Goal: Task Accomplishment & Management: Use online tool/utility

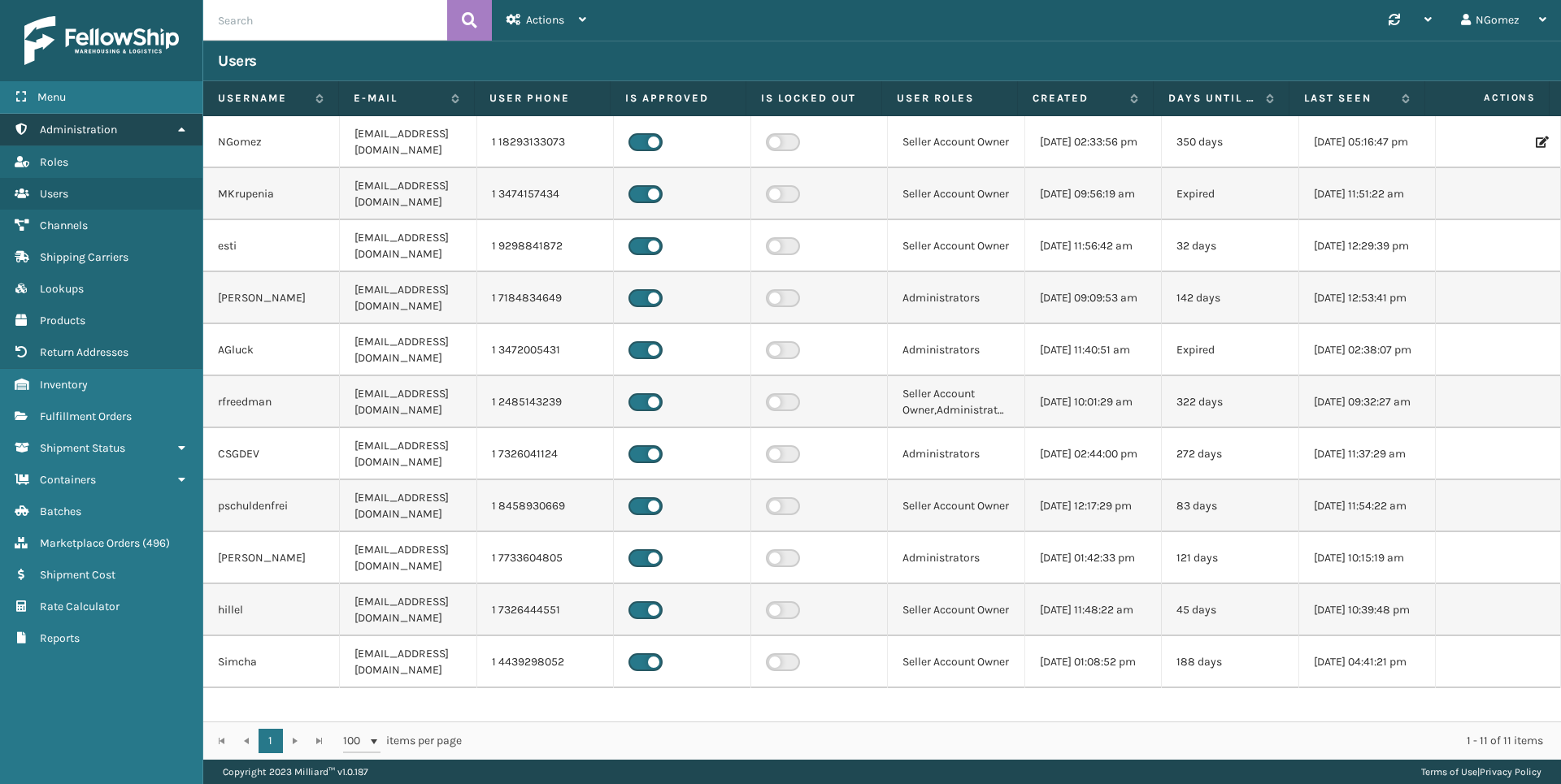
click at [137, 127] on link "Administration" at bounding box center [101, 129] width 202 height 31
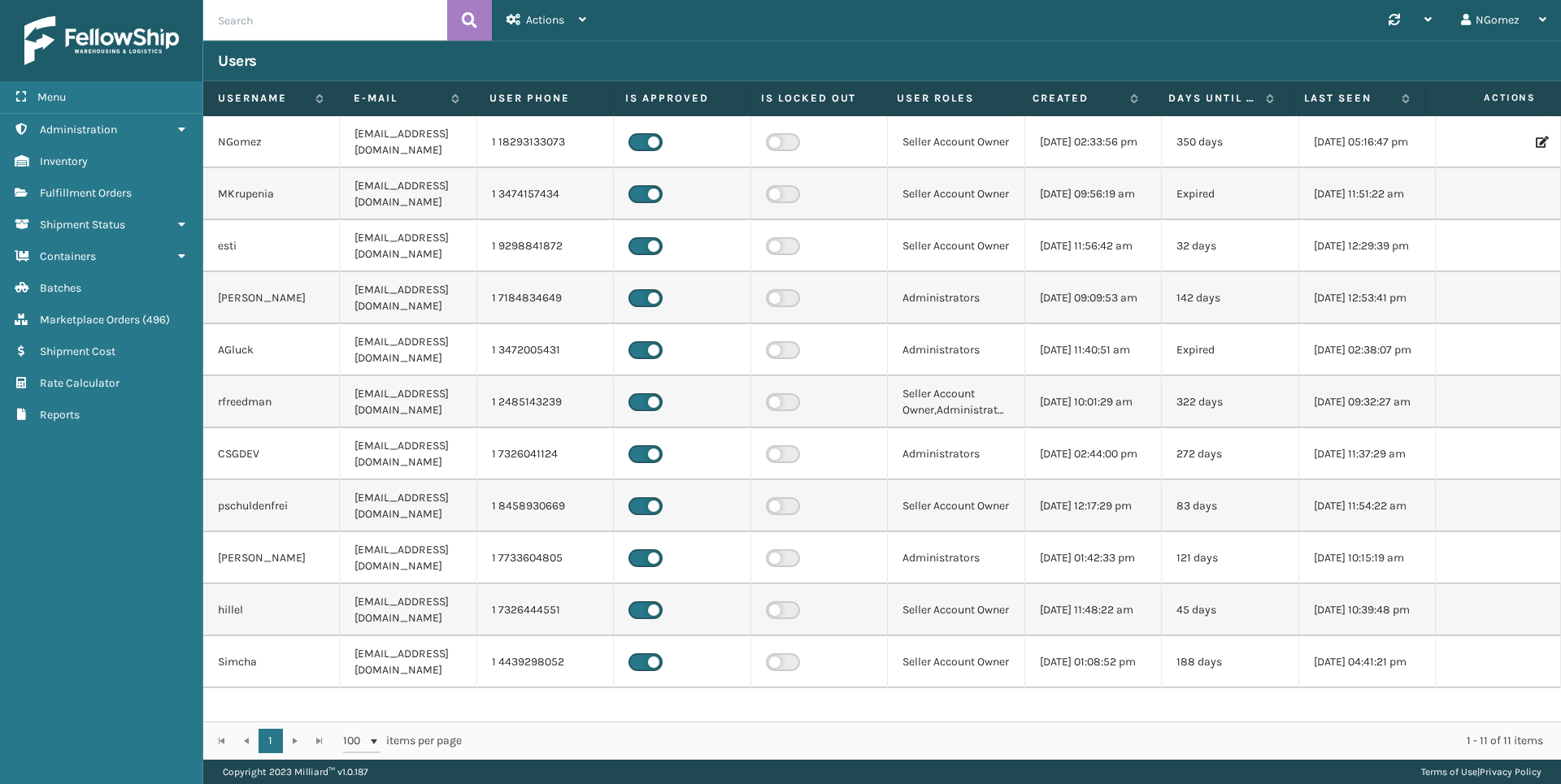
click at [266, 20] on input "text" at bounding box center [325, 20] width 243 height 41
paste input "111-1134937-1514659"
type input "111-1134937-1514659"
click at [465, 26] on icon at bounding box center [470, 21] width 15 height 25
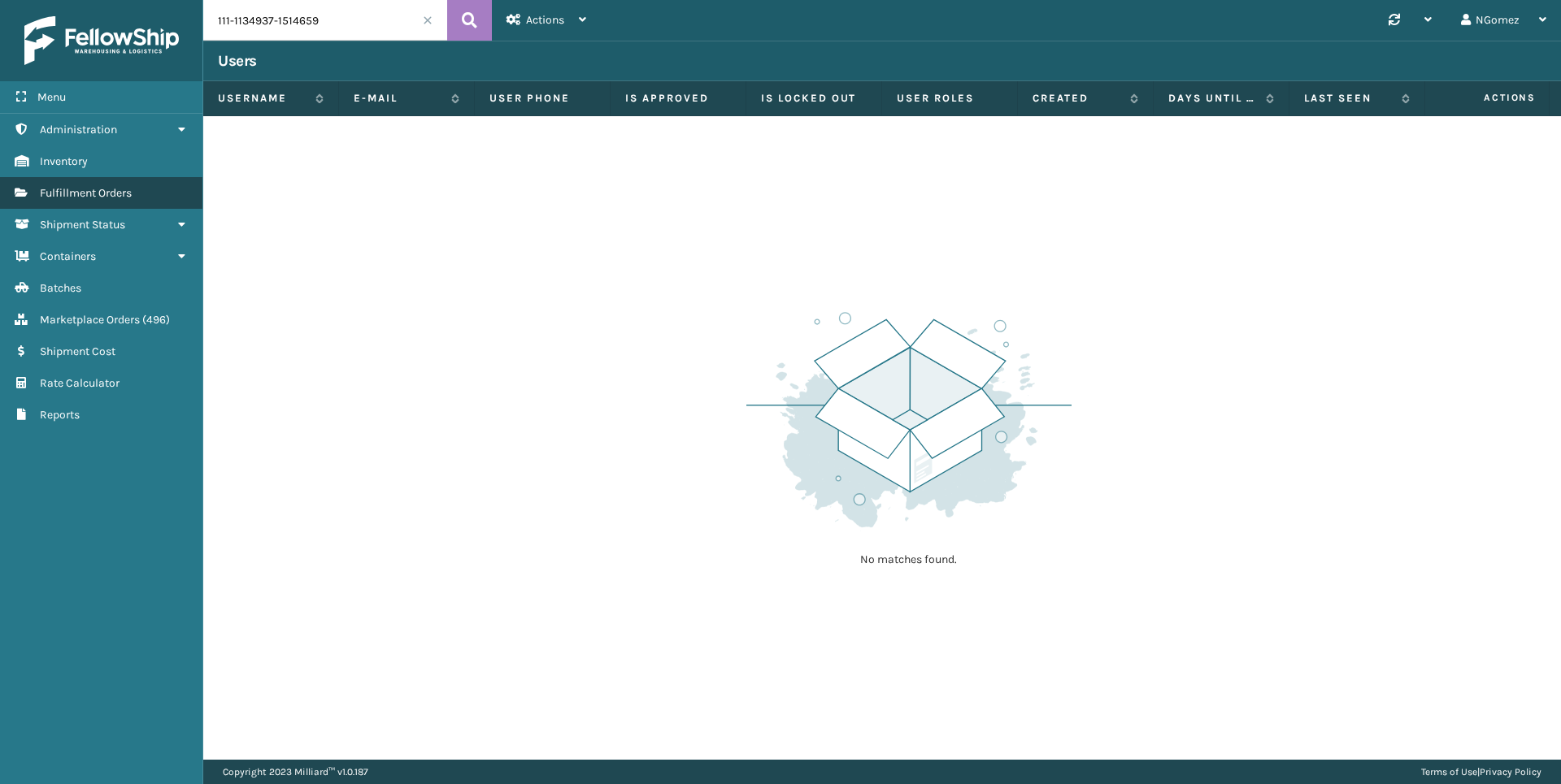
click at [92, 187] on span "Fulfillment Orders" at bounding box center [86, 193] width 92 height 14
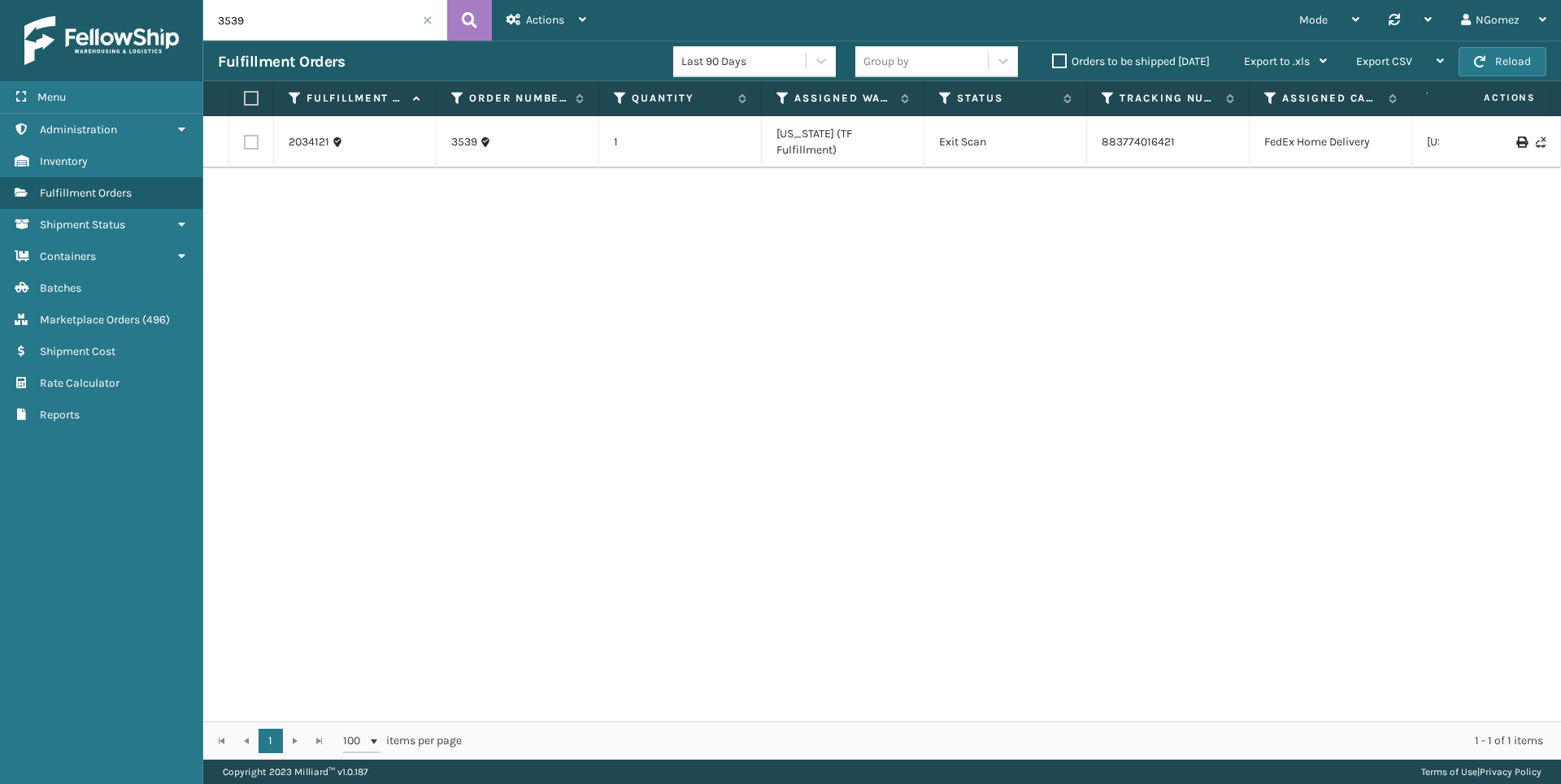
click at [335, 17] on input "3539" at bounding box center [325, 20] width 243 height 41
paste input "111-1134937-151465"
type input "111-1134937-1514659"
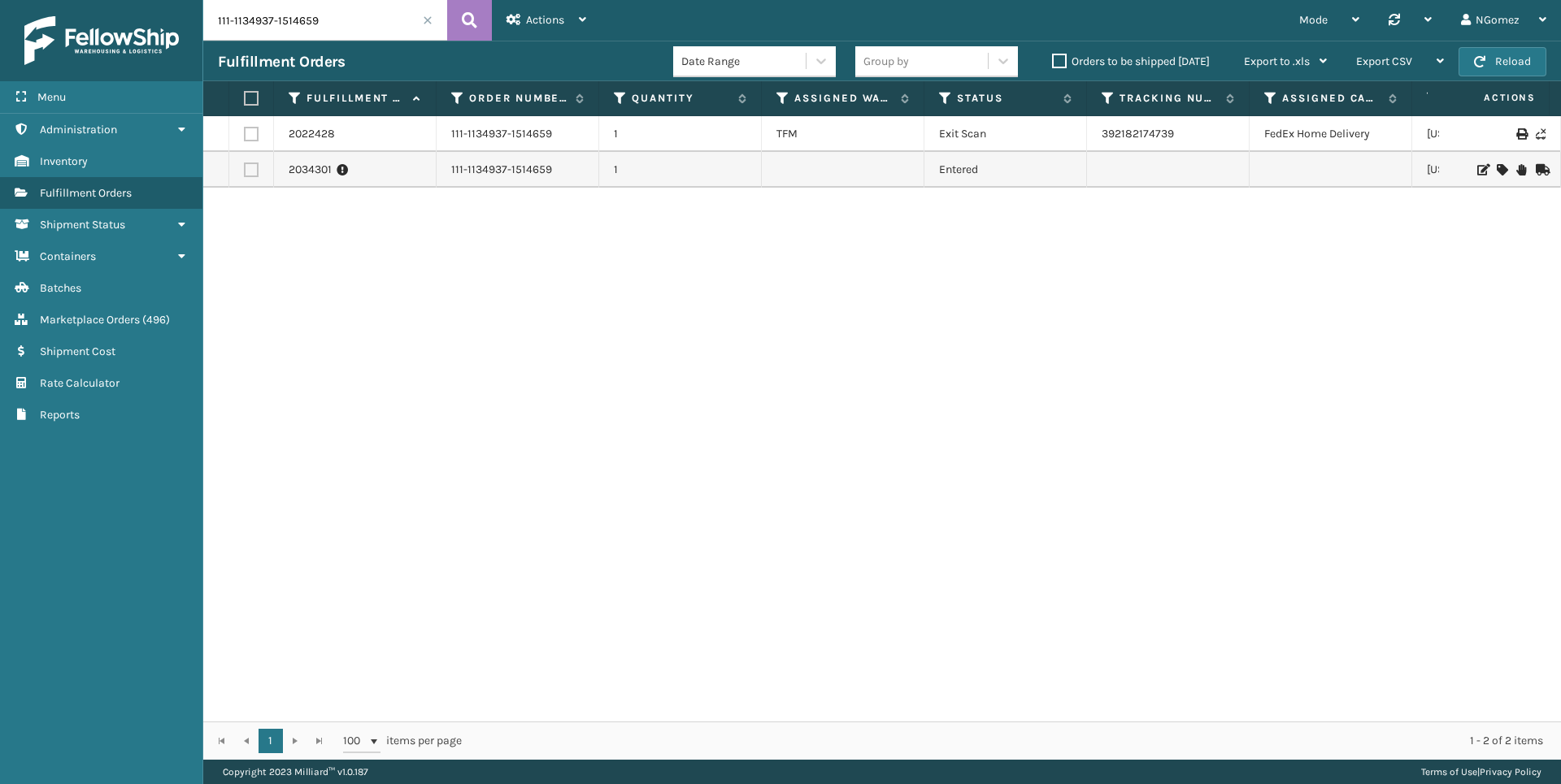
click at [279, 21] on input "111-1134937-1514659" at bounding box center [325, 20] width 243 height 41
paste input "3454"
type input "3454"
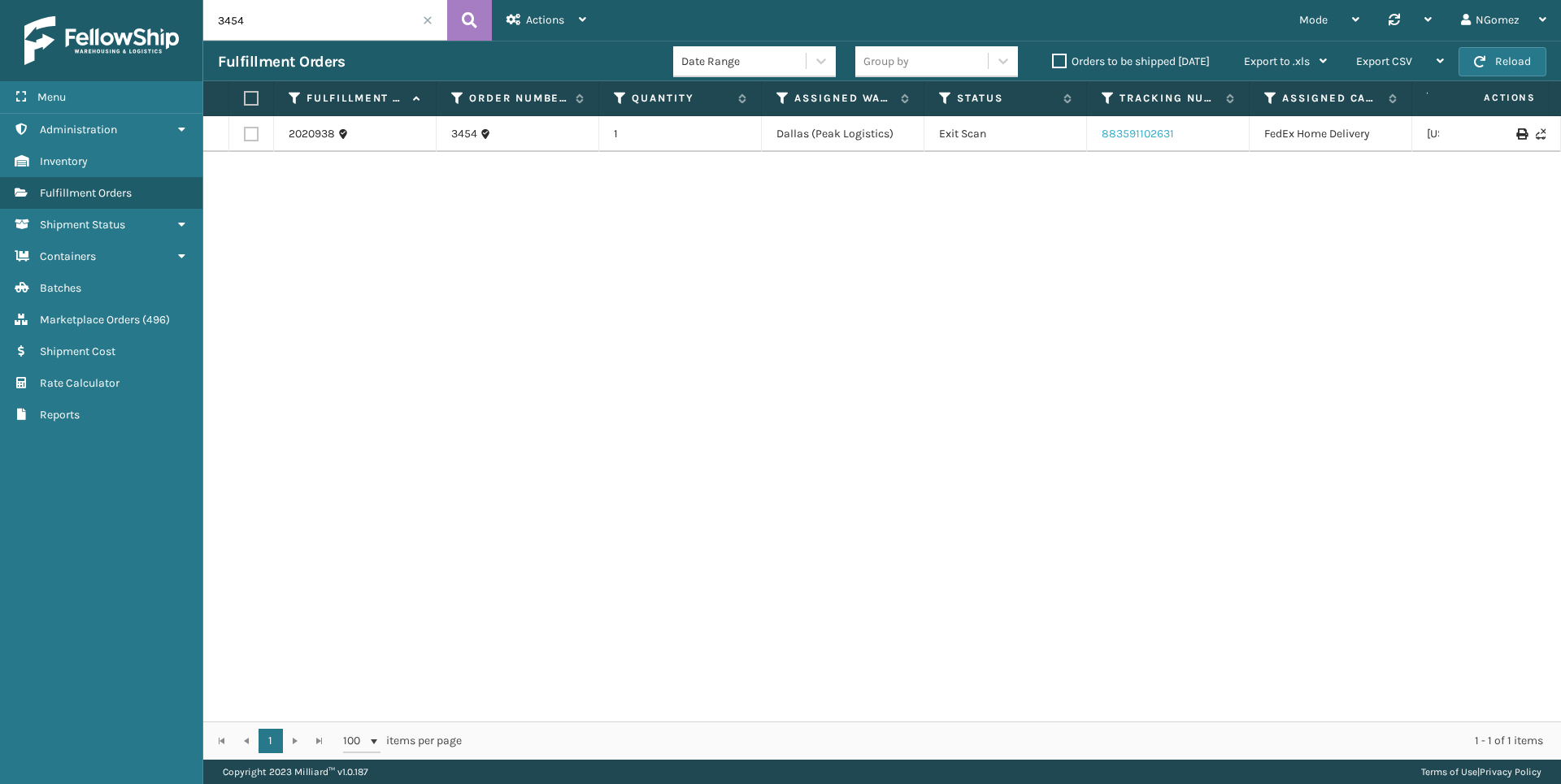
click at [1105, 138] on link "883591102631" at bounding box center [1137, 133] width 72 height 14
click at [320, 30] on input "3454" at bounding box center [325, 20] width 243 height 41
paste input "111-8533359-4825005"
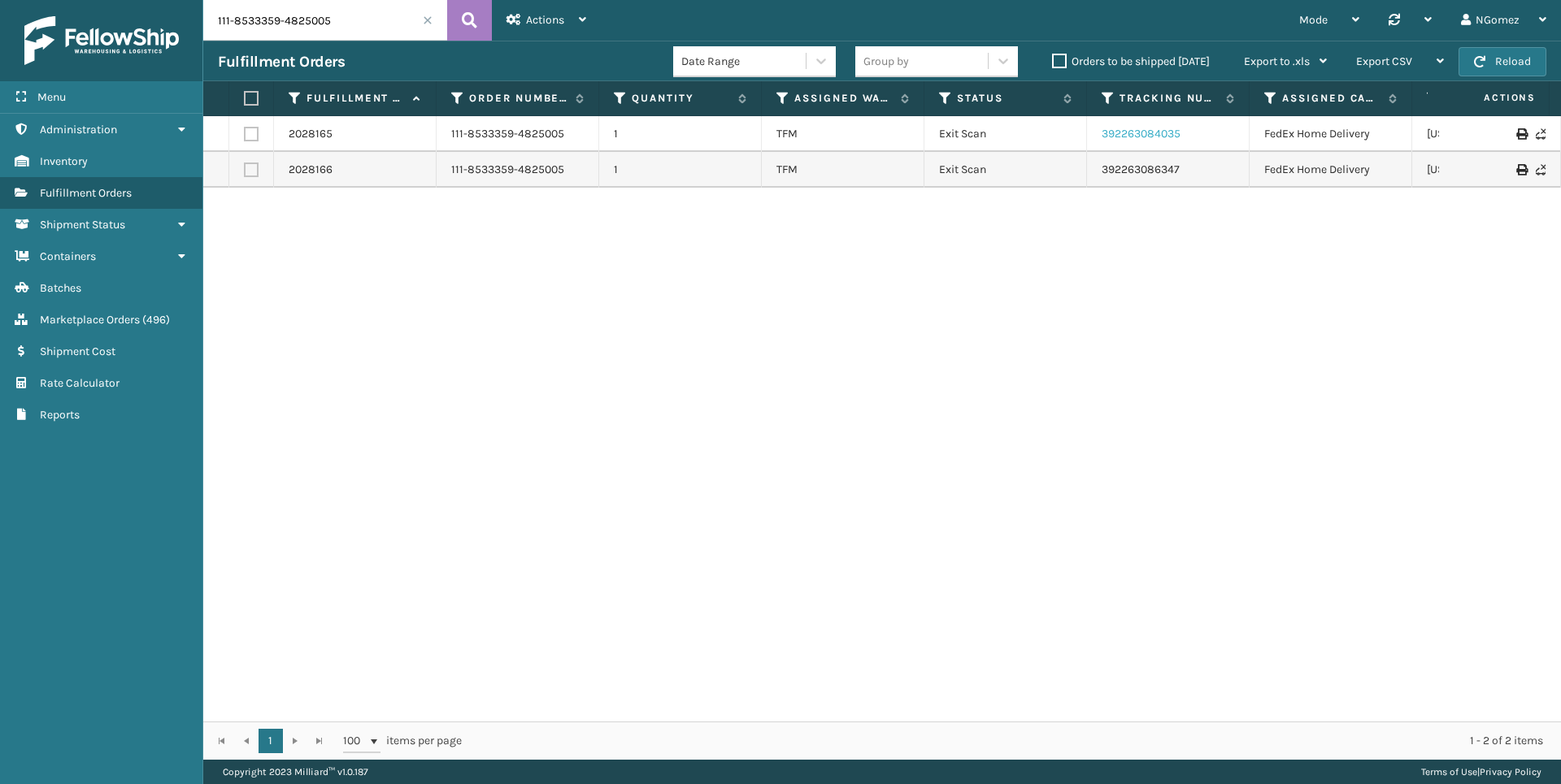
click at [1142, 127] on link "392263084035" at bounding box center [1140, 133] width 79 height 14
click at [1153, 140] on link "392263084035" at bounding box center [1140, 133] width 79 height 14
click at [253, 31] on input "111-8533359-4825005" at bounding box center [325, 20] width 243 height 41
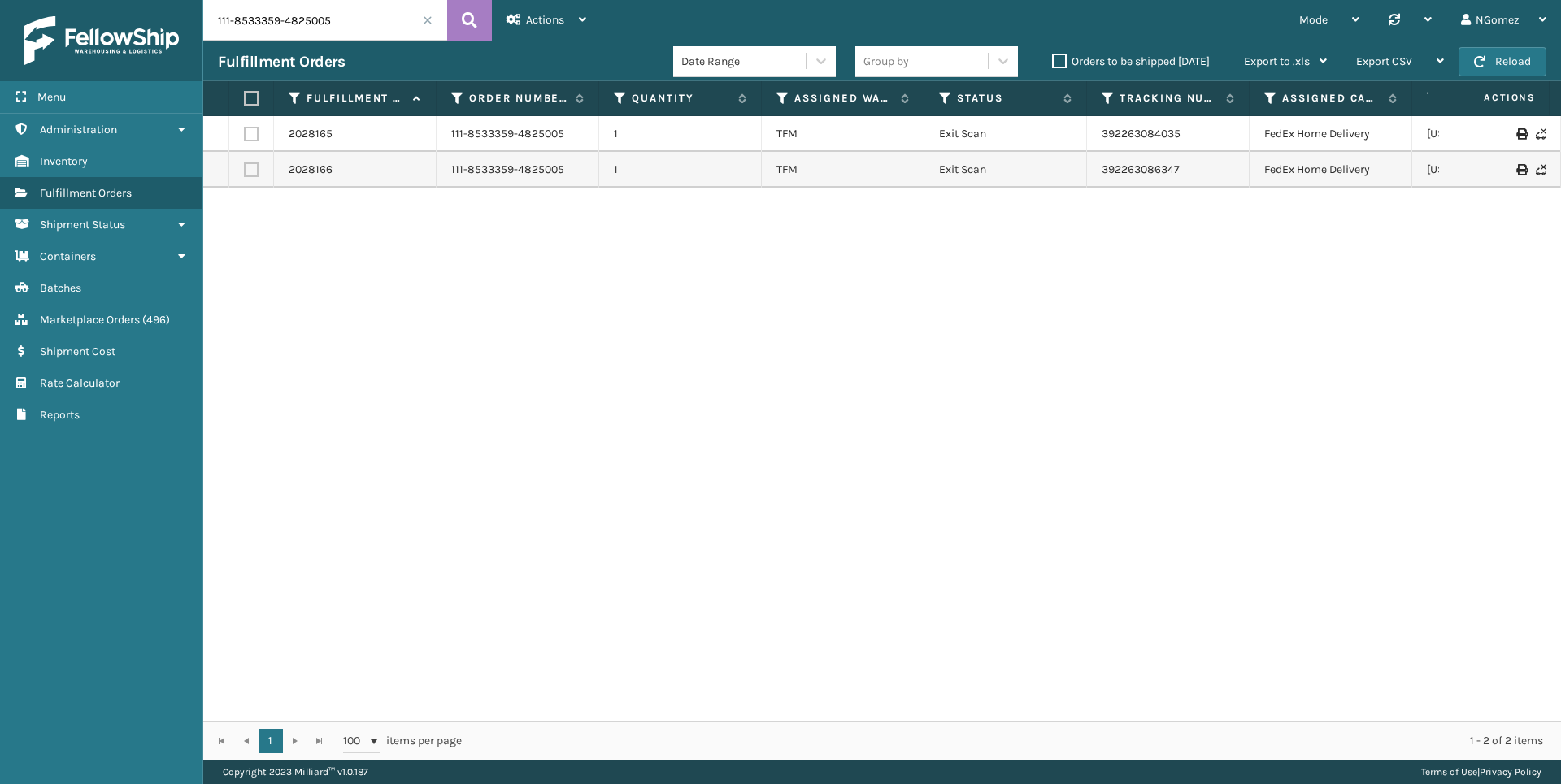
paste input "6506007-7100206"
type input "111-6506007-7100206"
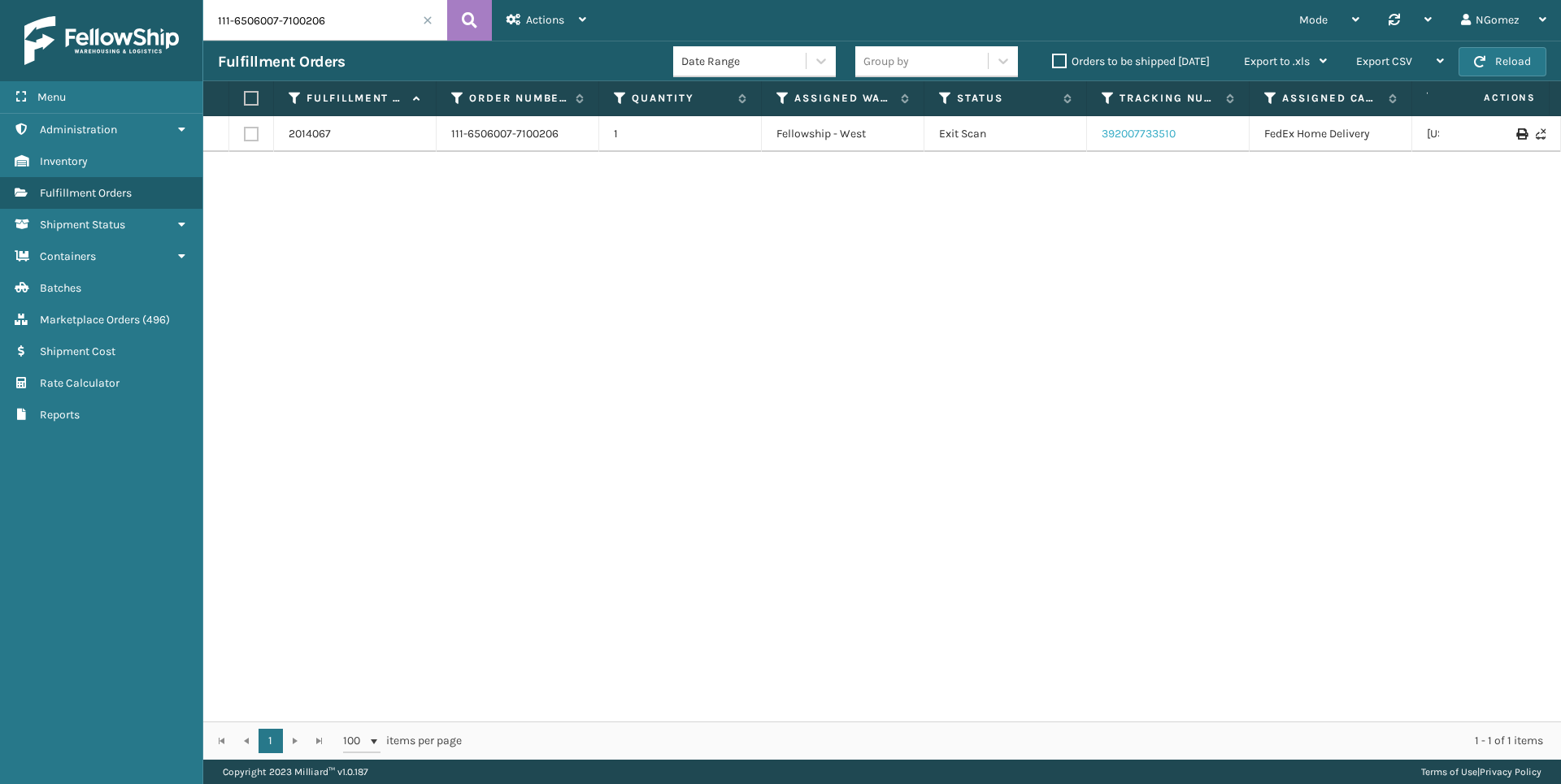
click at [1162, 139] on link "392007733510" at bounding box center [1138, 133] width 74 height 14
click at [155, 297] on link "Batches" at bounding box center [101, 287] width 202 height 31
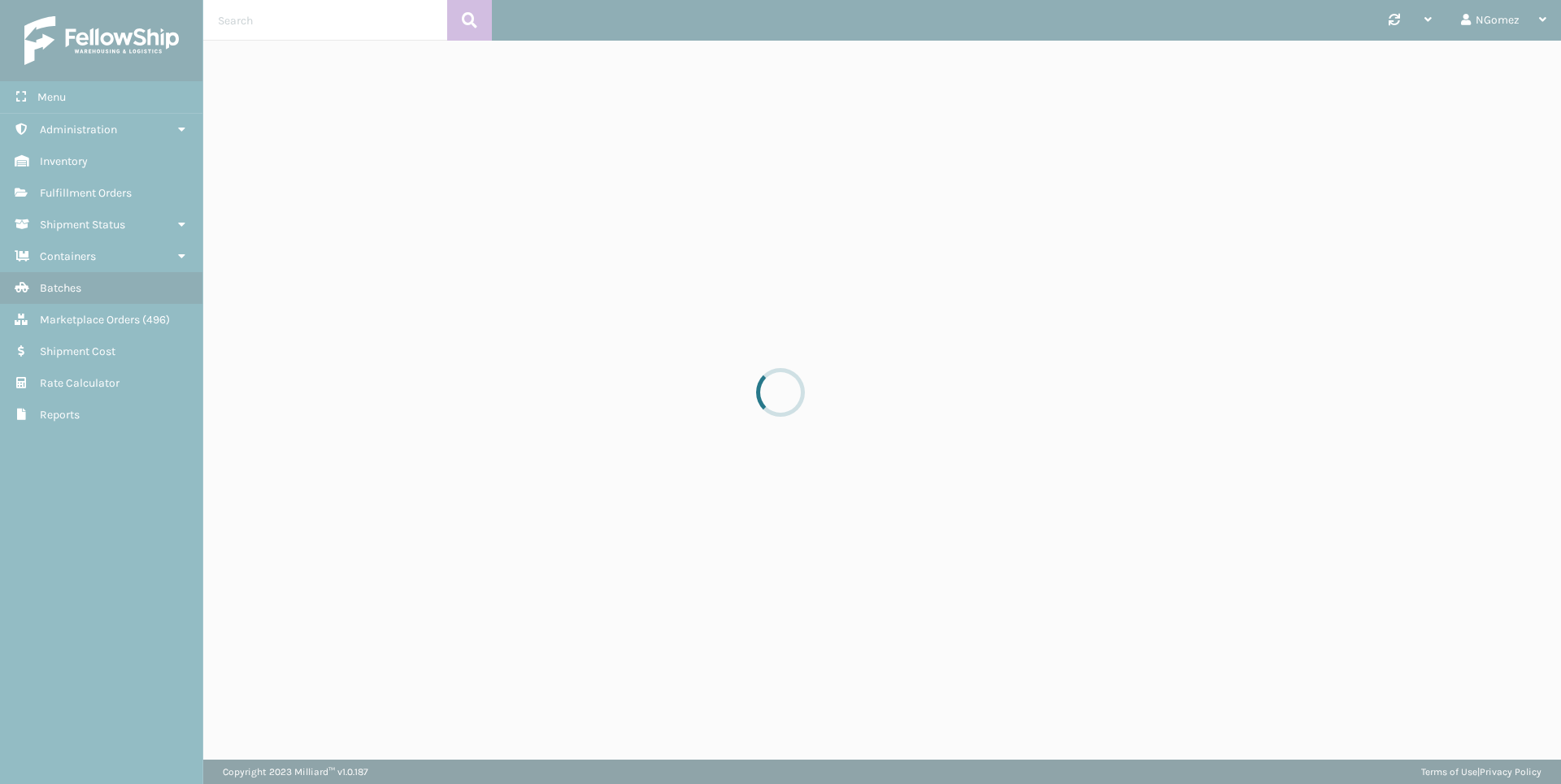
click at [157, 316] on div at bounding box center [780, 392] width 1561 height 784
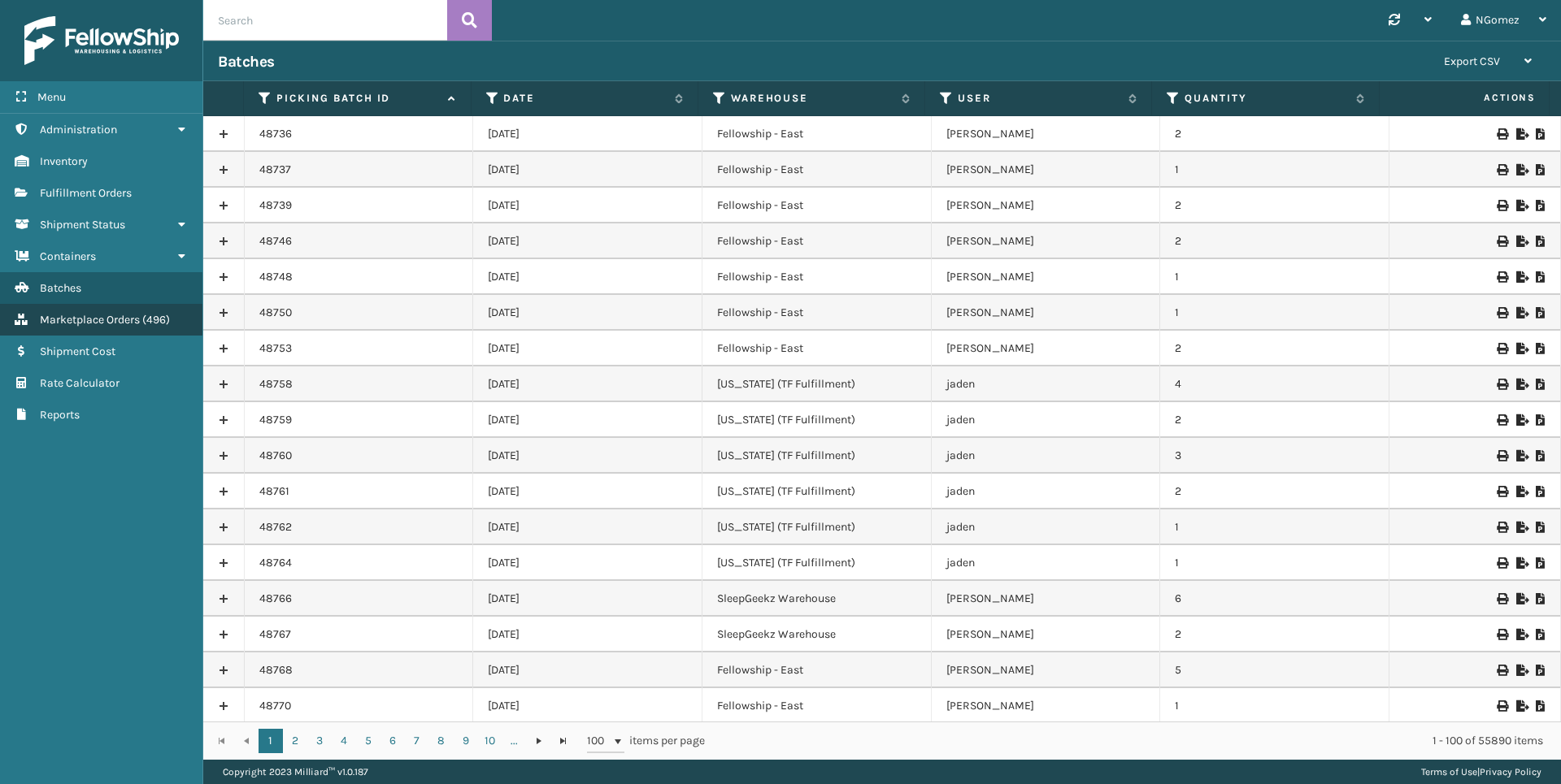
click at [116, 319] on span "Marketplace Orders" at bounding box center [89, 319] width 100 height 14
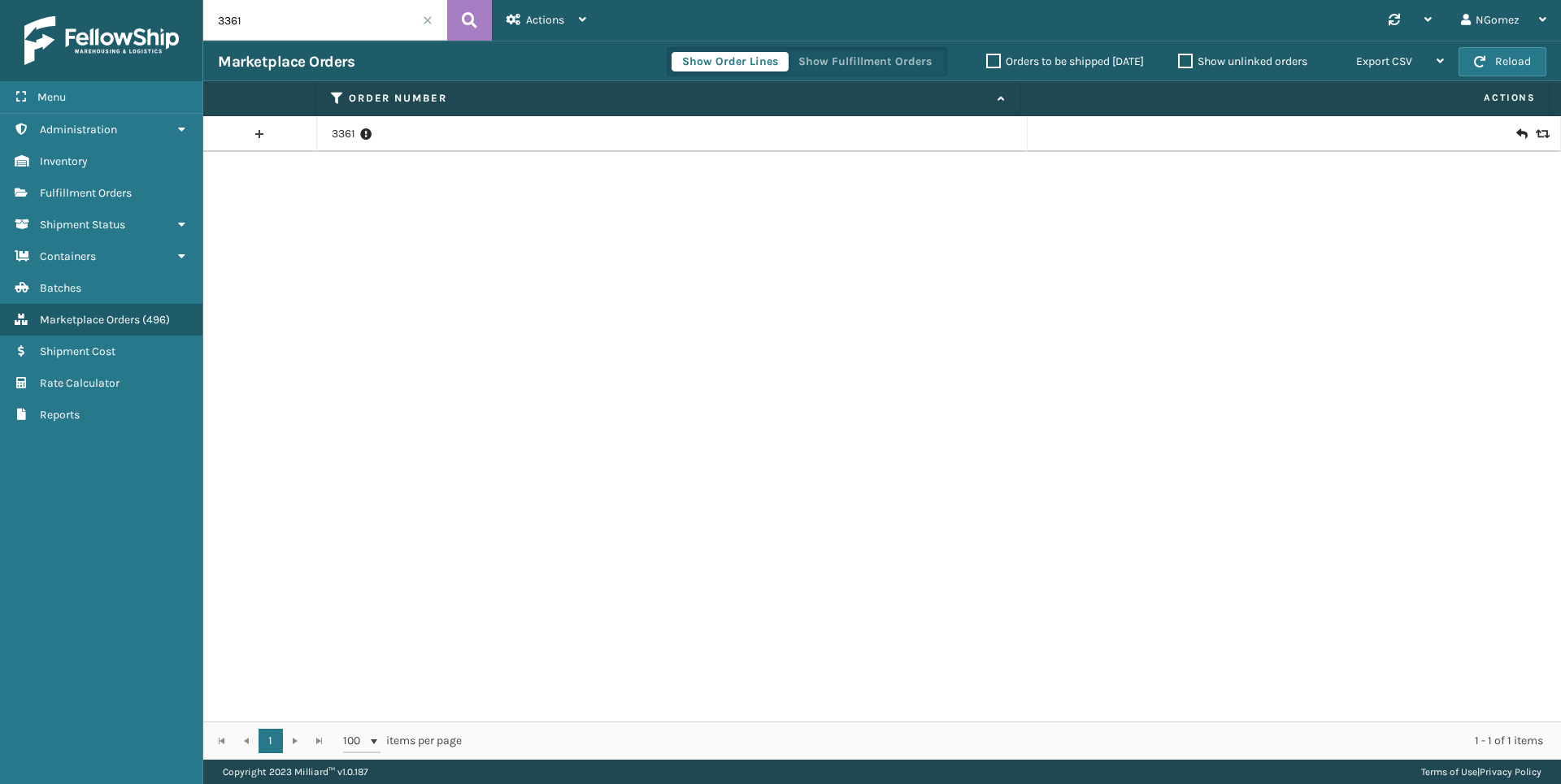
click at [390, 12] on input "3361" at bounding box center [325, 20] width 243 height 41
paste input "111-4361633-5685022"
type input "111-4361633-5685022"
click at [1516, 136] on icon at bounding box center [1521, 134] width 10 height 16
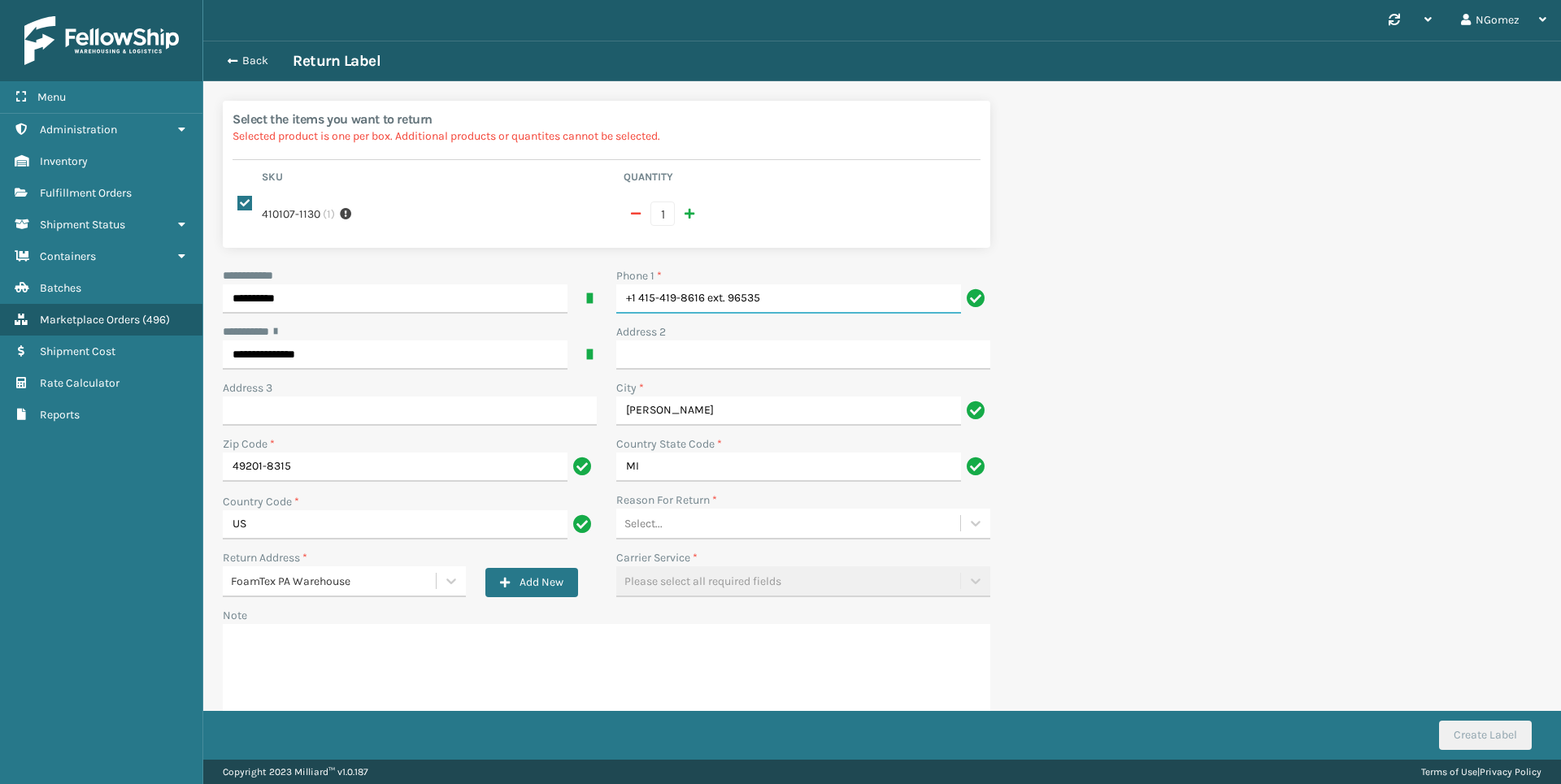
click at [771, 306] on input "+1 415-419-8616 ext. 96535" at bounding box center [788, 298] width 345 height 29
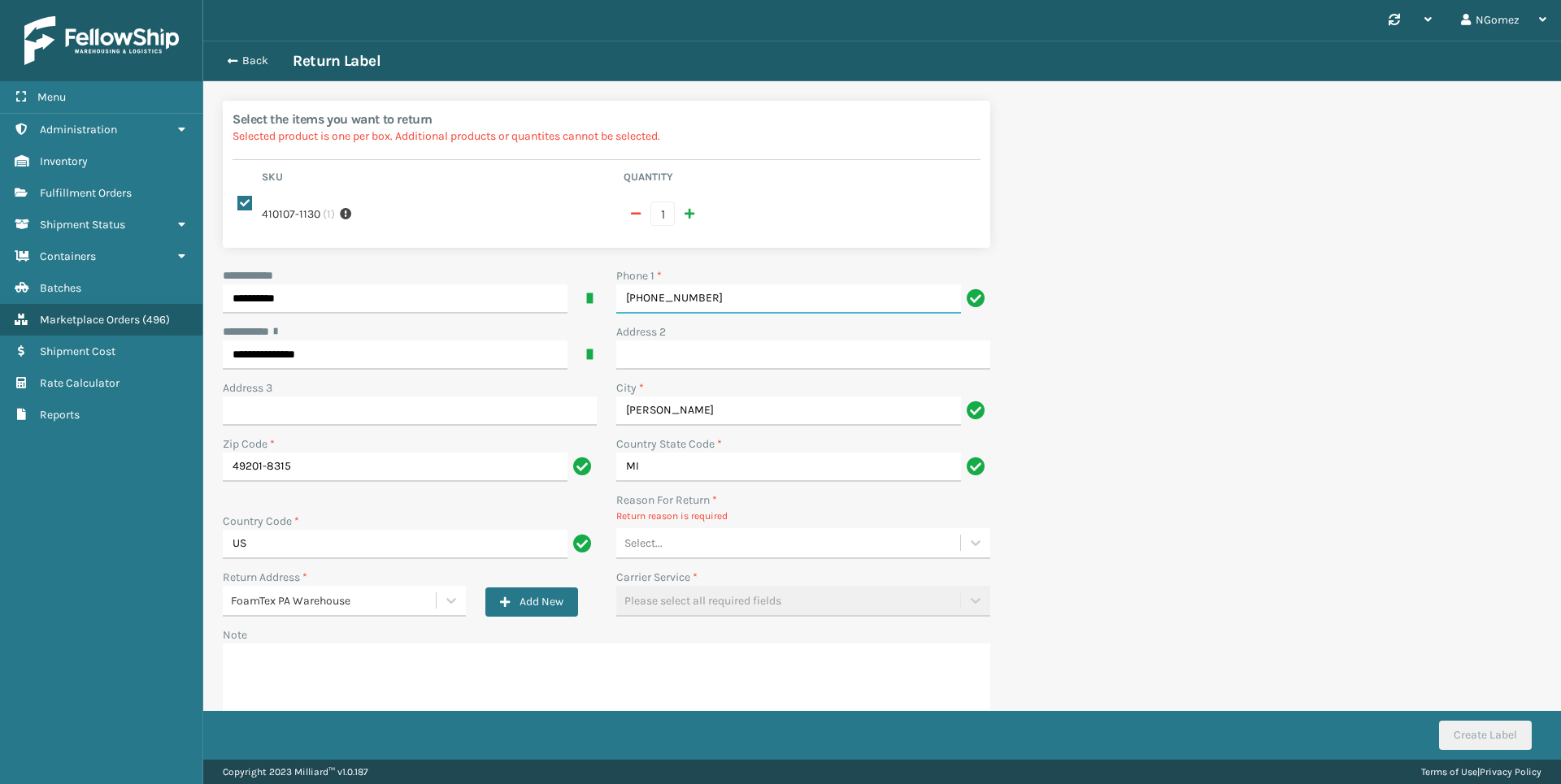
type input "[PHONE_NUMBER]"
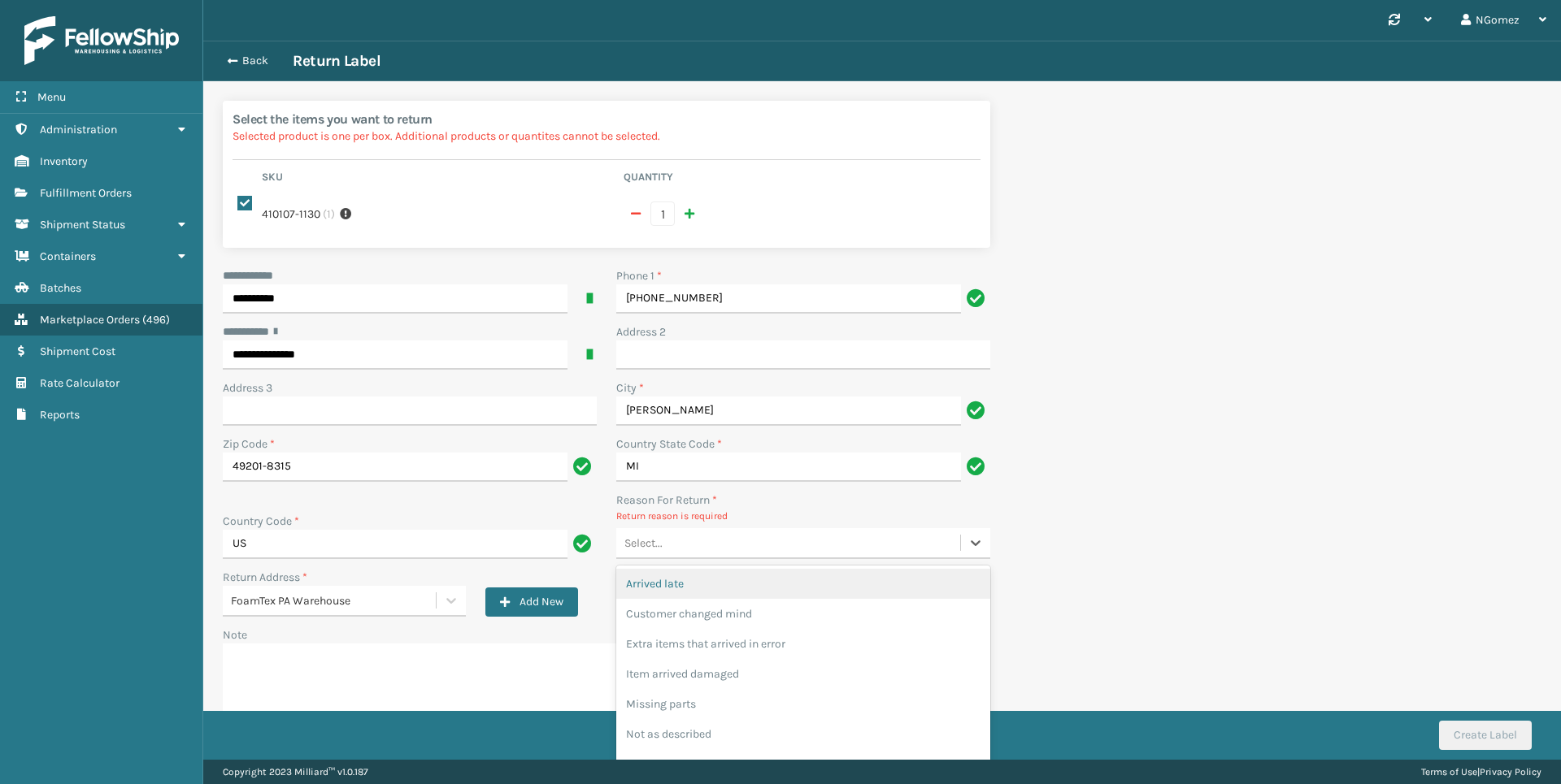
click at [684, 537] on div "Select..." at bounding box center [788, 543] width 344 height 27
click at [742, 599] on div "Customer changed mind" at bounding box center [802, 614] width 374 height 30
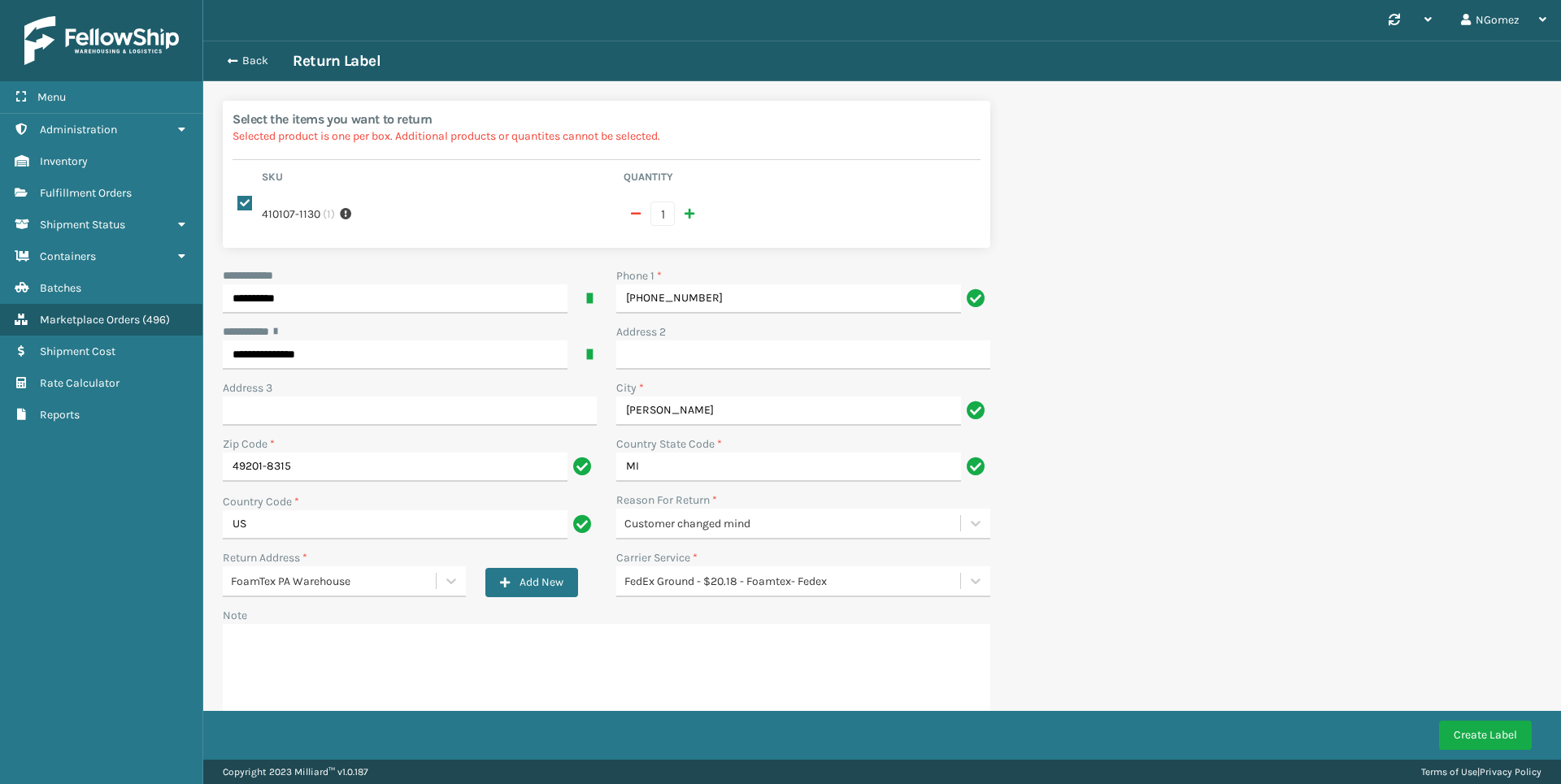
click at [1465, 752] on div "Create Label" at bounding box center [882, 735] width 1358 height 48
click at [1462, 739] on button "Create Label" at bounding box center [1484, 735] width 92 height 29
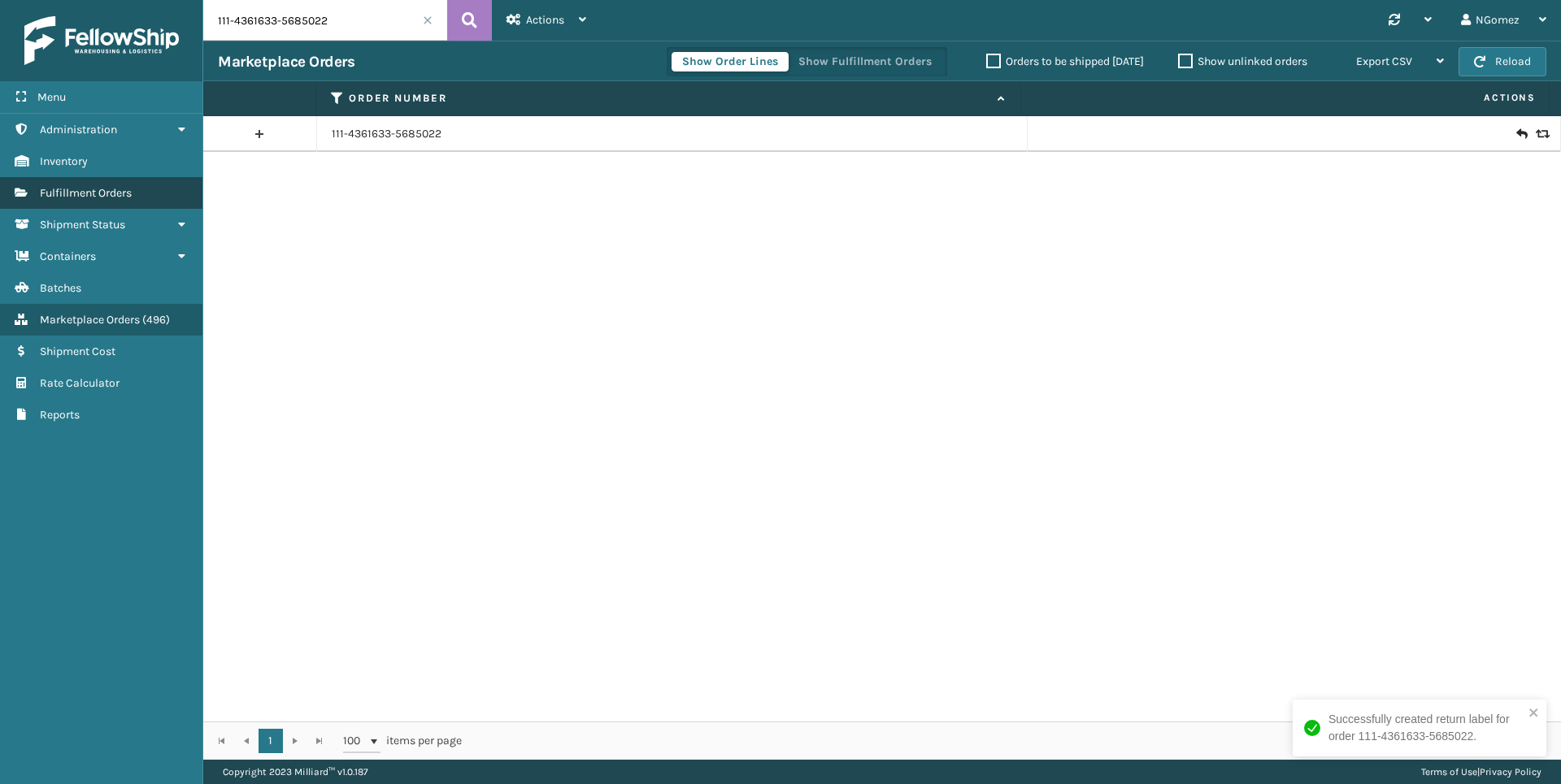
click at [103, 186] on span "Fulfillment Orders" at bounding box center [86, 193] width 92 height 14
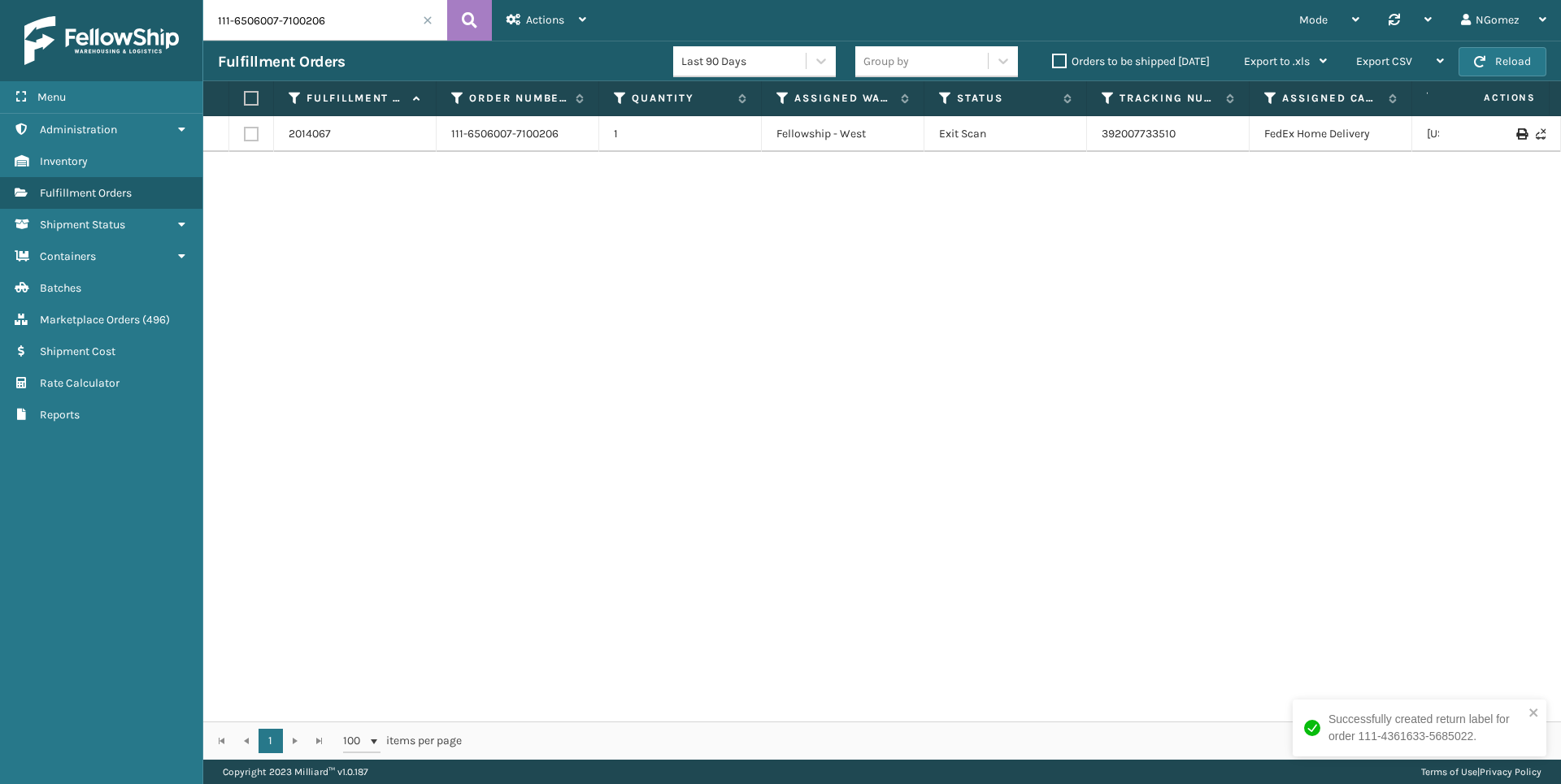
click at [341, 29] on input "111-6506007-7100206" at bounding box center [325, 20] width 243 height 41
paste input "112-6110659-6542657"
type input "112-6110659-6542657"
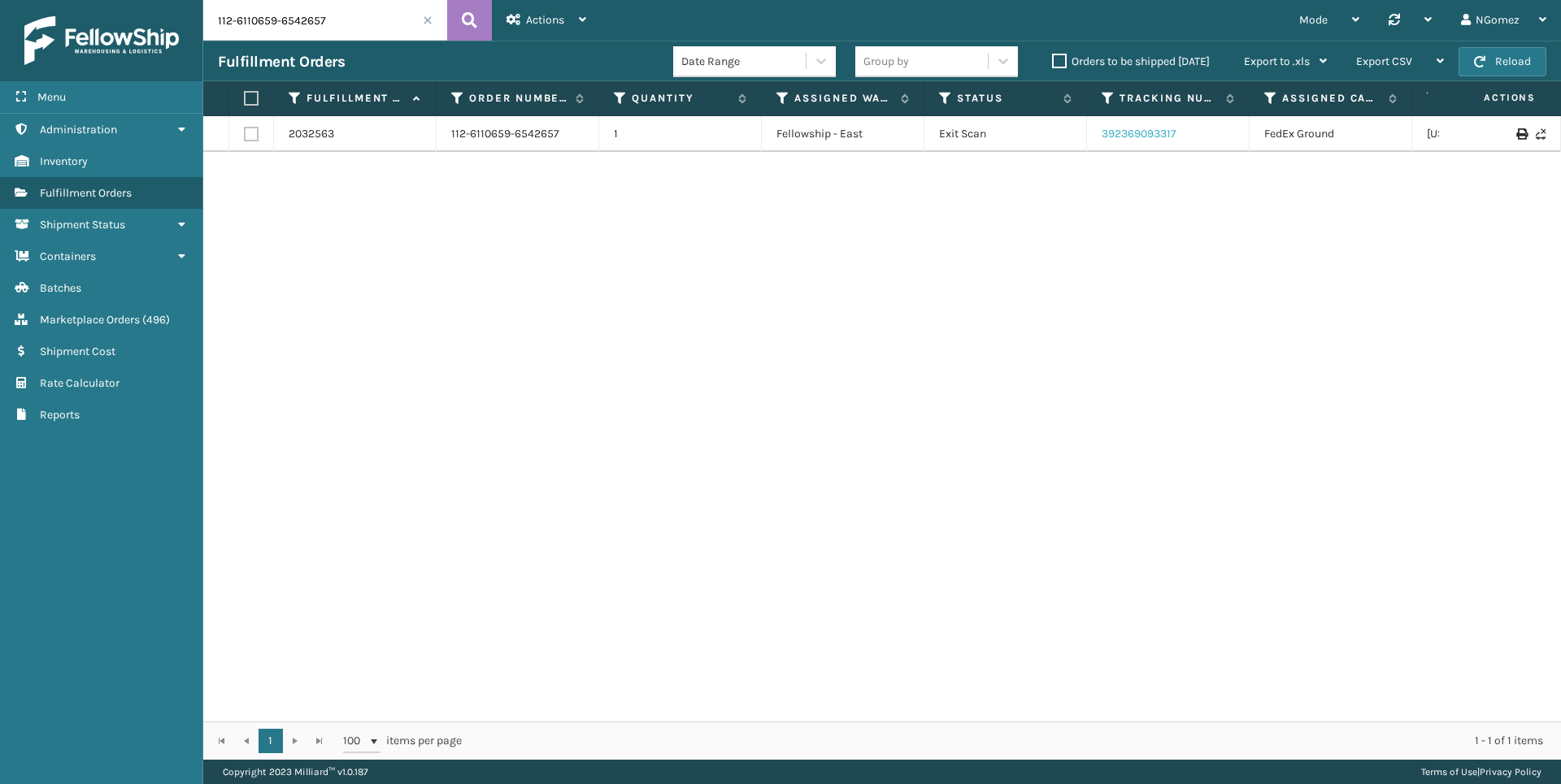
click at [1127, 131] on link "392369093317" at bounding box center [1138, 133] width 75 height 14
